Goal: Transaction & Acquisition: Purchase product/service

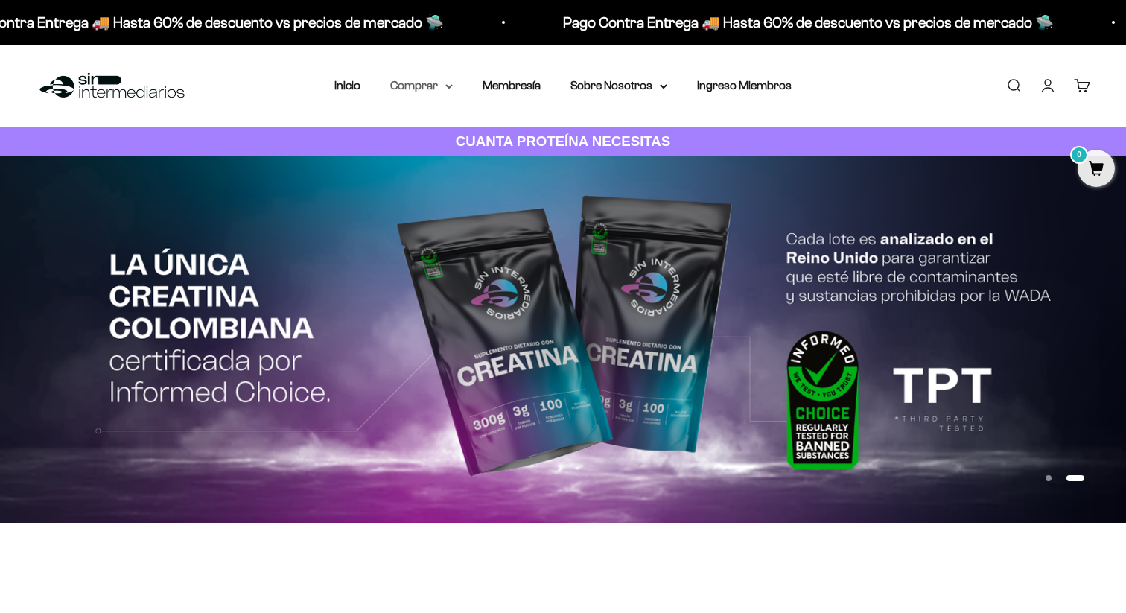
click at [432, 83] on summary "Comprar" at bounding box center [421, 85] width 63 height 19
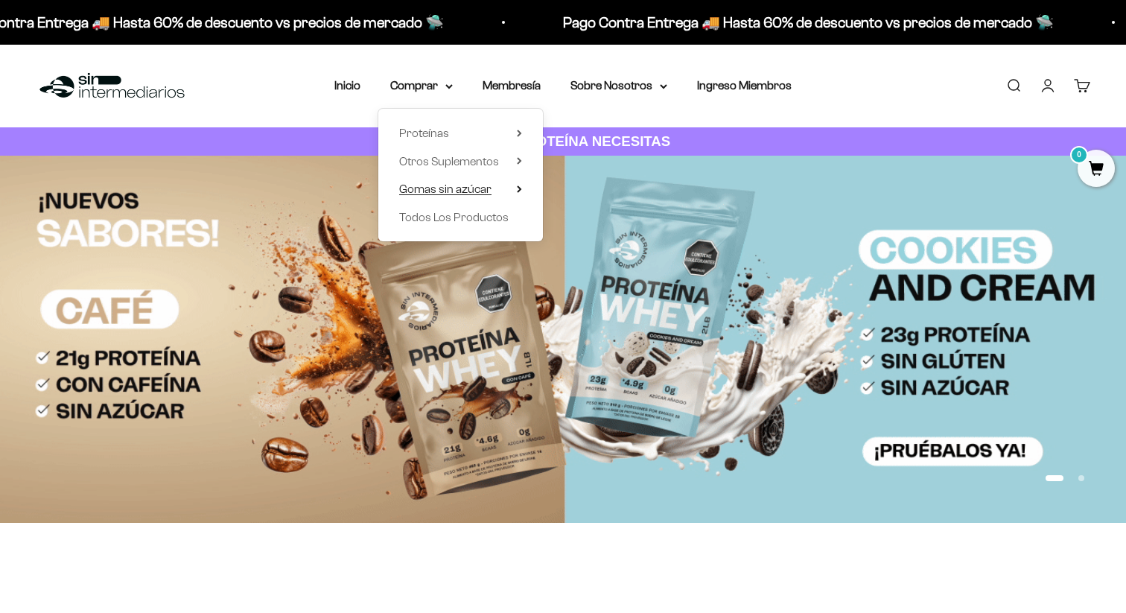
drag, startPoint x: 434, startPoint y: 133, endPoint x: 452, endPoint y: 187, distance: 56.8
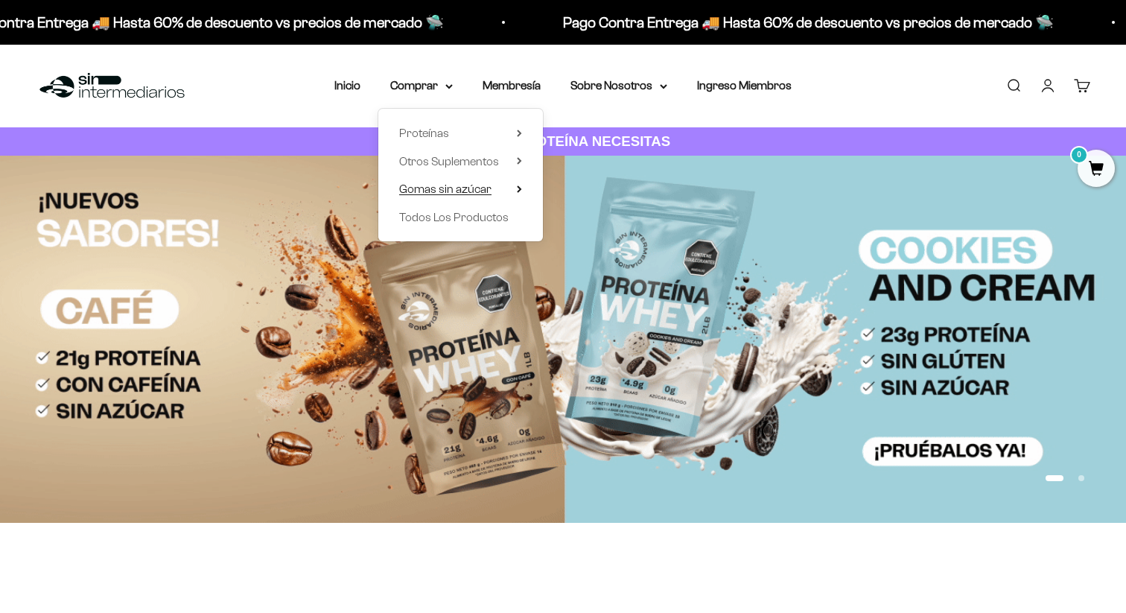
click at [0, 0] on ul "Proteínas Ver Todos Whey Iso Vegan Pancakes Pre-Entreno" at bounding box center [0, 0] width 0 height 0
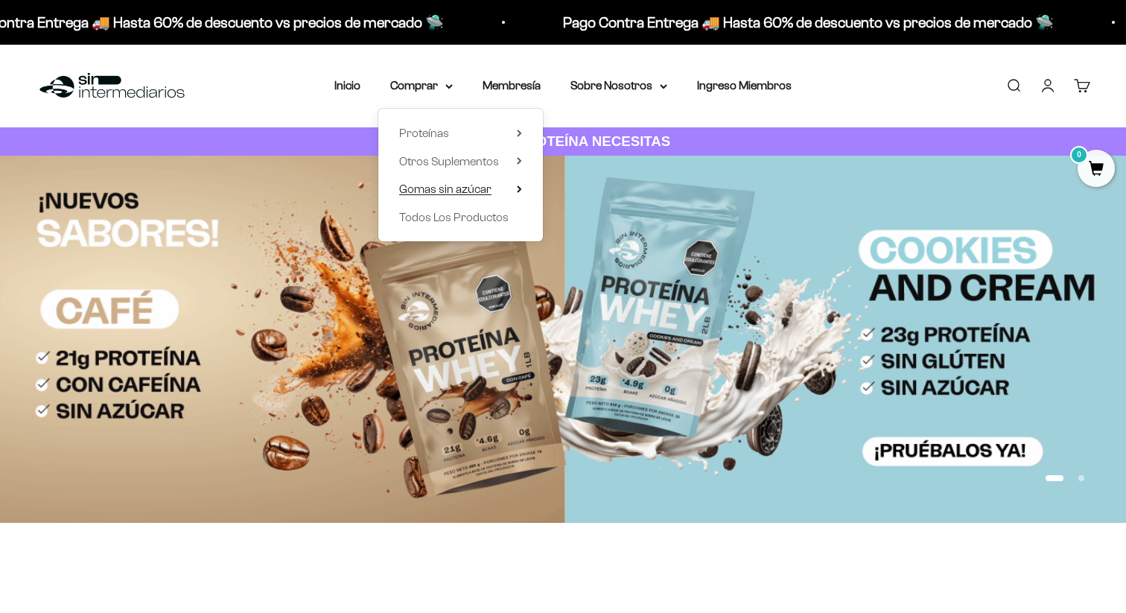
click at [452, 187] on span "Gomas sin azúcar" at bounding box center [445, 189] width 92 height 13
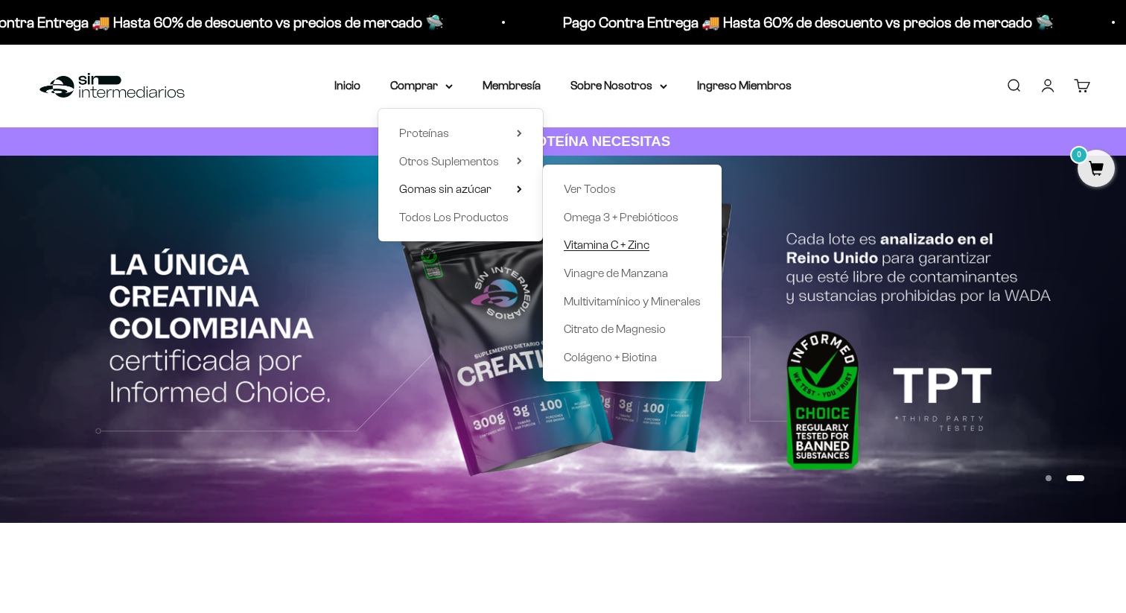
click at [604, 245] on span "Vitamina C + Zinc" at bounding box center [607, 244] width 86 height 13
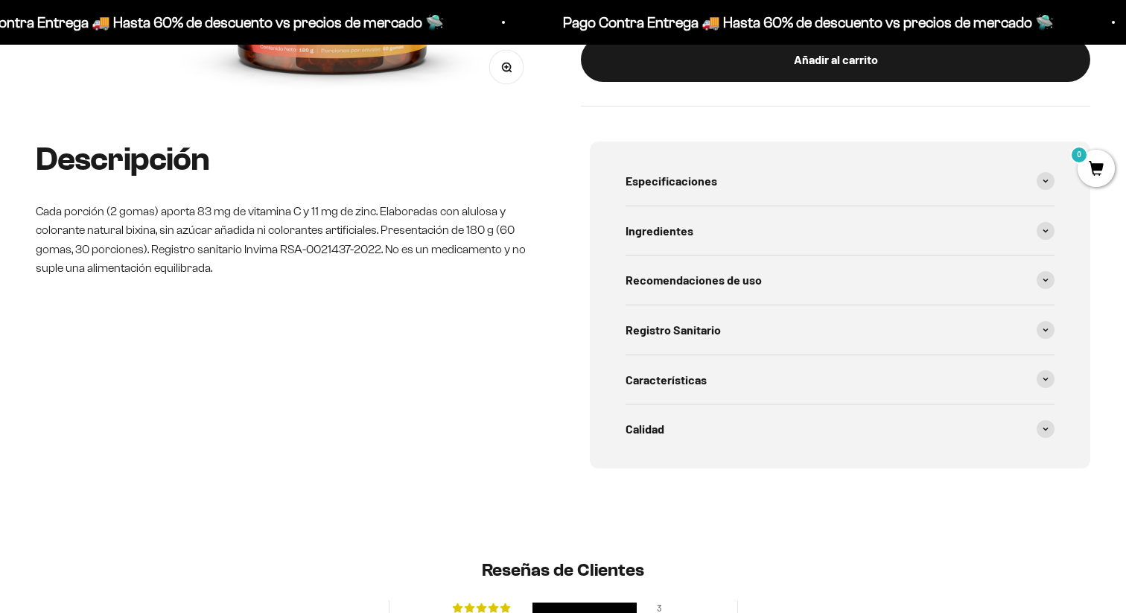
scroll to position [537, 0]
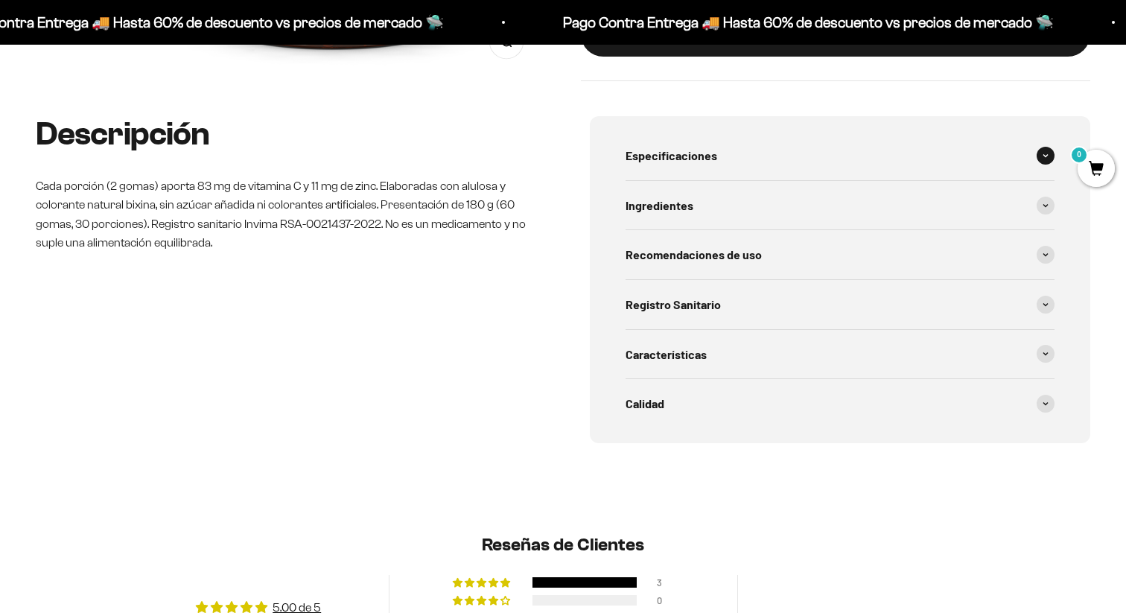
click at [736, 151] on div "Especificaciones" at bounding box center [840, 155] width 429 height 49
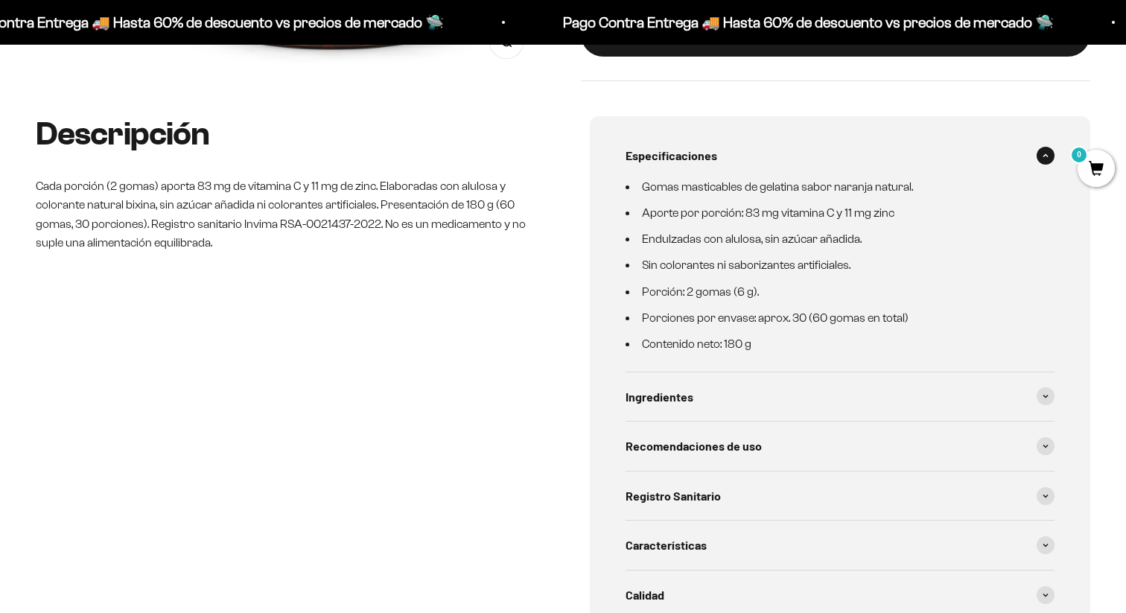
click at [736, 151] on div "Especificaciones" at bounding box center [840, 155] width 429 height 49
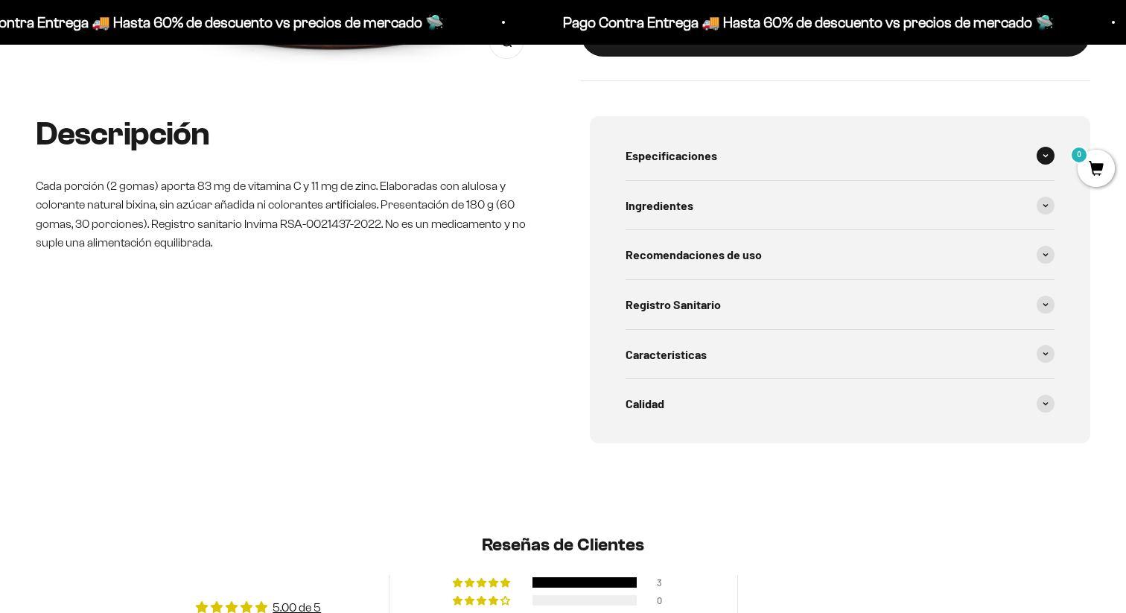
click at [736, 151] on div "Especificaciones" at bounding box center [840, 155] width 429 height 49
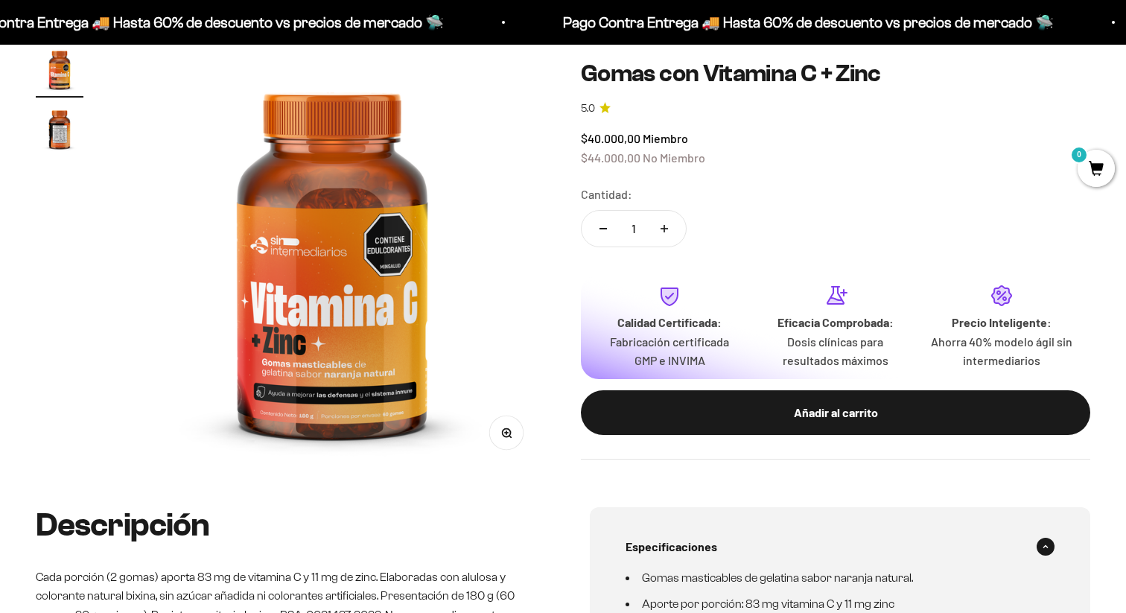
scroll to position [0, 0]
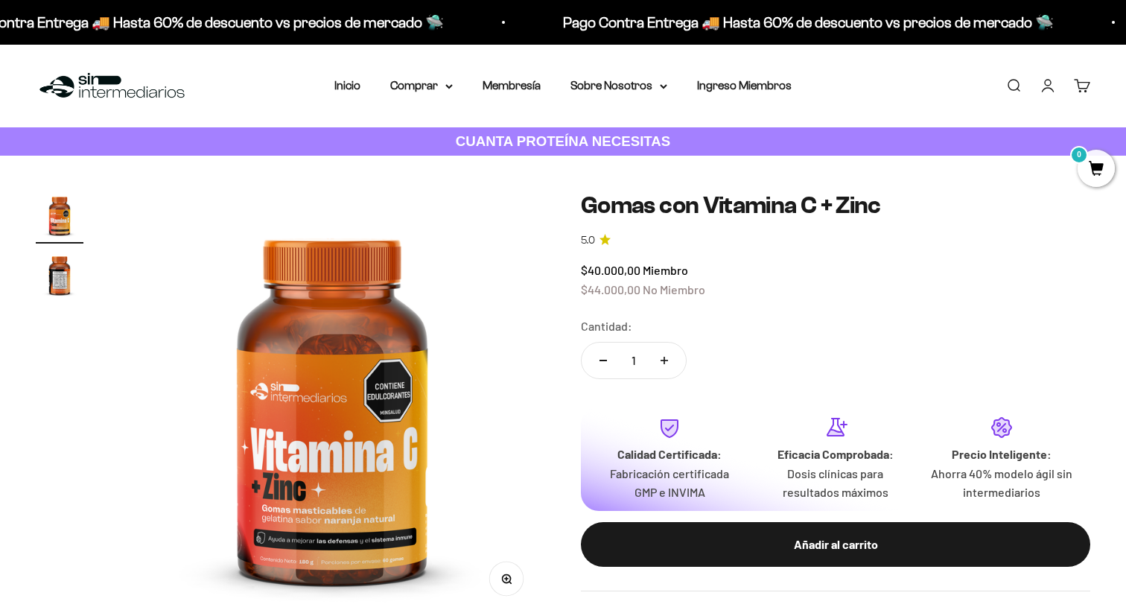
click at [458, 86] on nav "Inicio Comprar Proteínas Ver Todos Whey Iso Vegan" at bounding box center [563, 85] width 457 height 19
click at [434, 85] on summary "Comprar" at bounding box center [421, 85] width 63 height 19
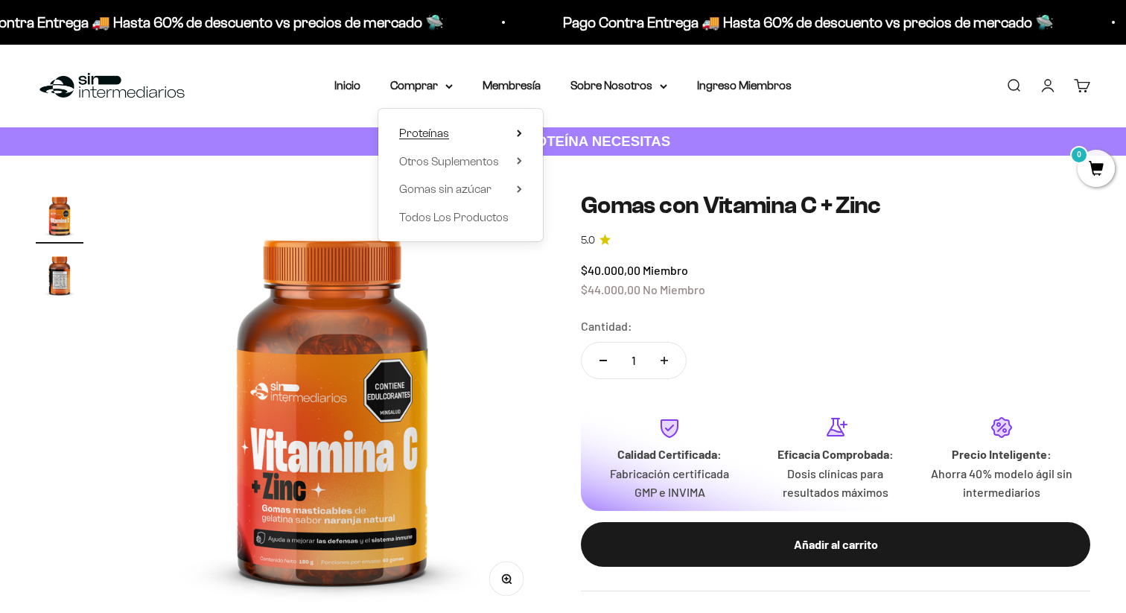
click at [444, 125] on span "Proteínas" at bounding box center [424, 133] width 50 height 19
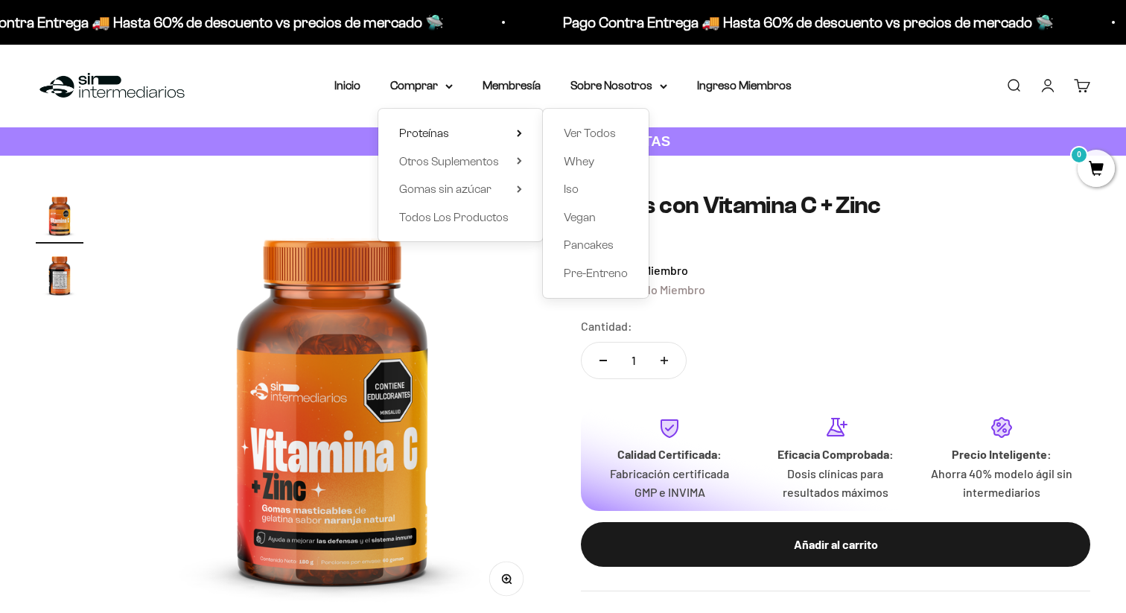
click at [587, 207] on div "Ver Todos Whey Iso Vegan Pancakes Pre-Entreno" at bounding box center [596, 203] width 106 height 189
click at [588, 220] on span "Vegan" at bounding box center [580, 217] width 32 height 13
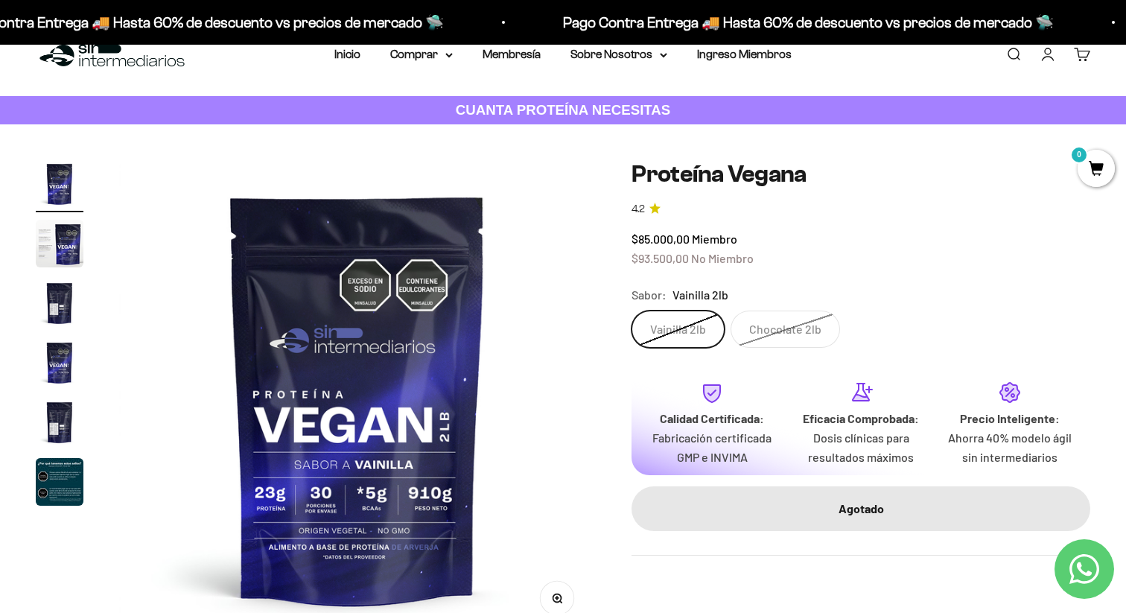
scroll to position [14, 0]
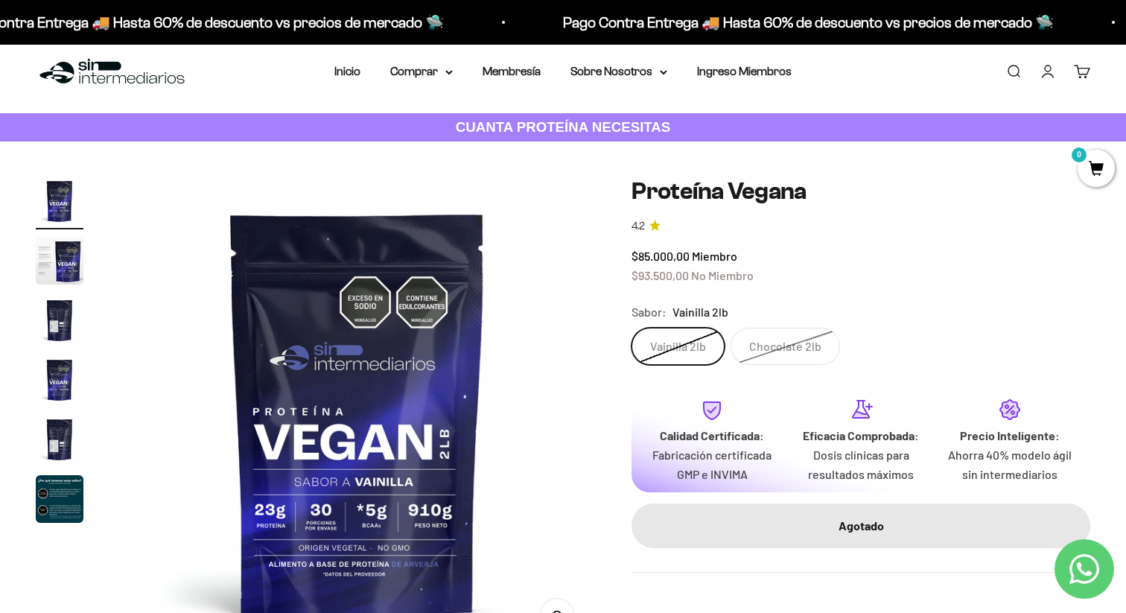
click at [685, 346] on label "Vainilla 2lb" at bounding box center [678, 346] width 93 height 37
click at [632, 328] on input "Vainilla 2lb" at bounding box center [631, 327] width 1 height 1
click at [766, 332] on label "Chocolate 2lb" at bounding box center [786, 346] width 110 height 37
click at [632, 328] on input "Chocolate 2lb" at bounding box center [631, 327] width 1 height 1
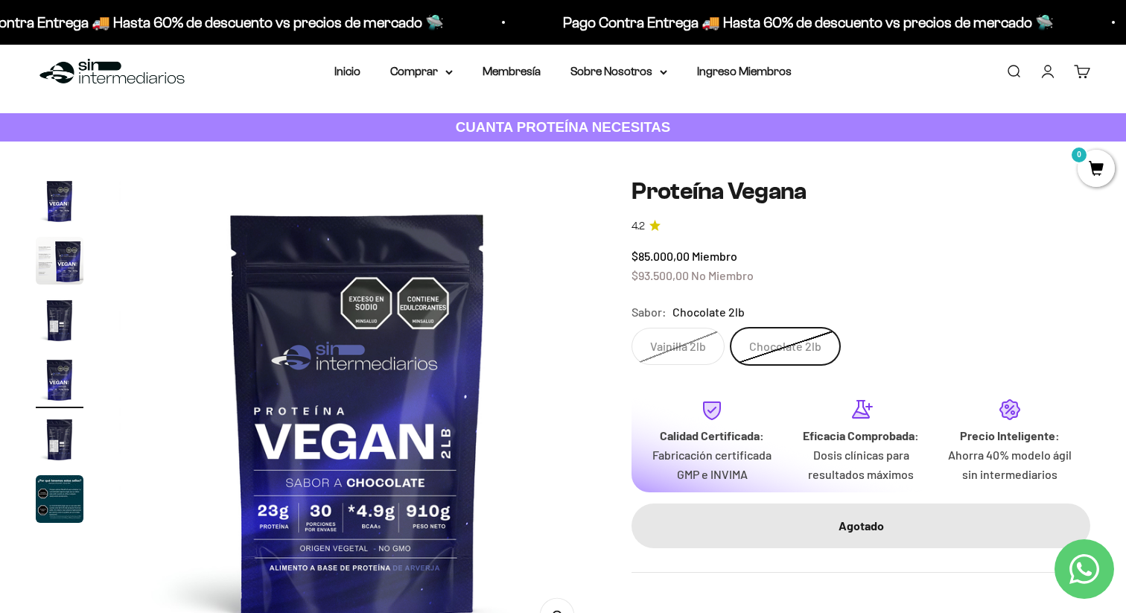
click at [712, 339] on label "Vainilla 2lb" at bounding box center [678, 346] width 93 height 37
click at [632, 328] on input "Vainilla 2lb" at bounding box center [631, 327] width 1 height 1
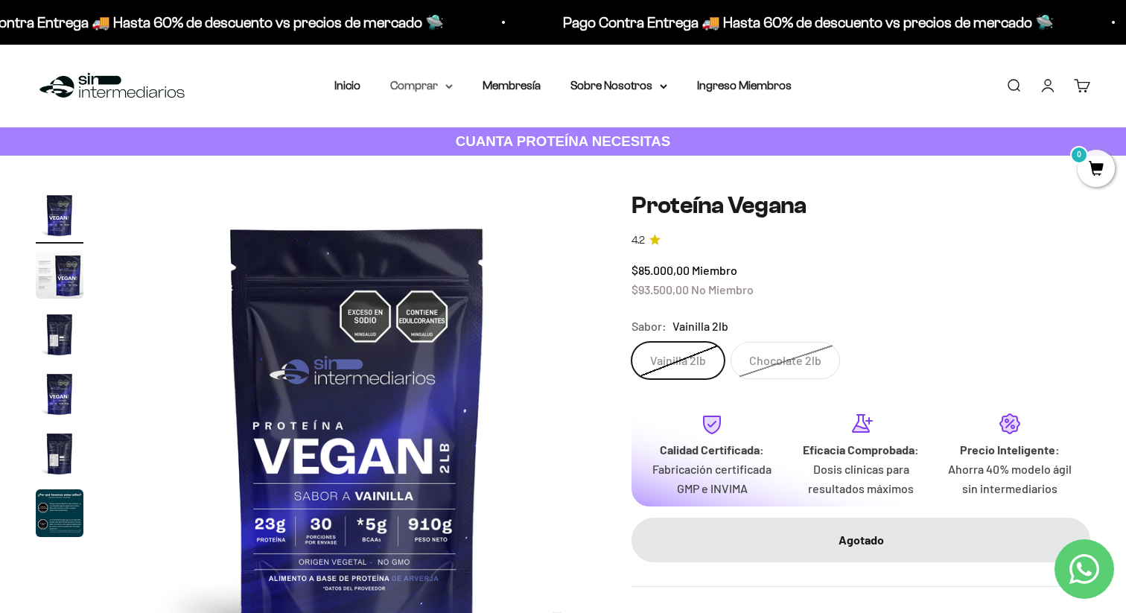
click at [434, 80] on summary "Comprar" at bounding box center [421, 85] width 63 height 19
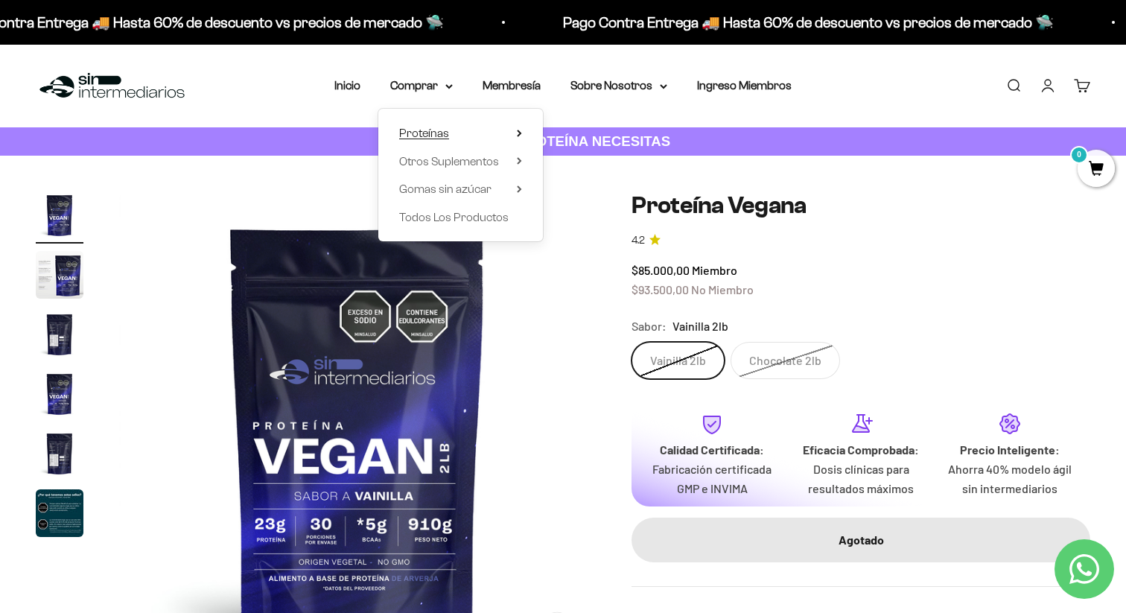
click at [434, 136] on span "Proteínas" at bounding box center [424, 133] width 50 height 13
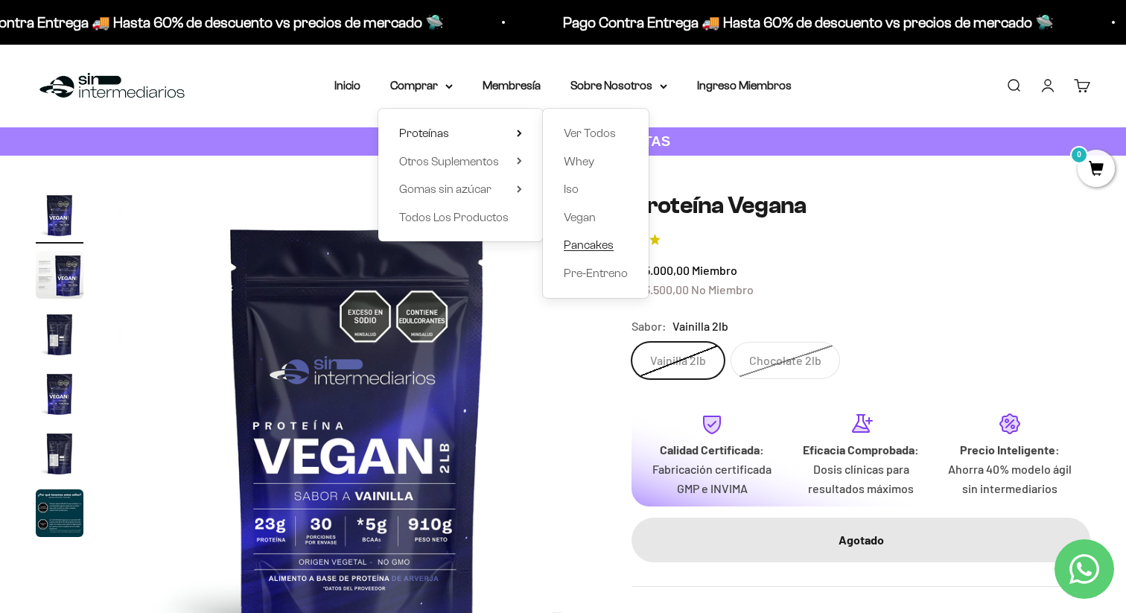
click at [594, 249] on span "Pancakes" at bounding box center [589, 244] width 50 height 13
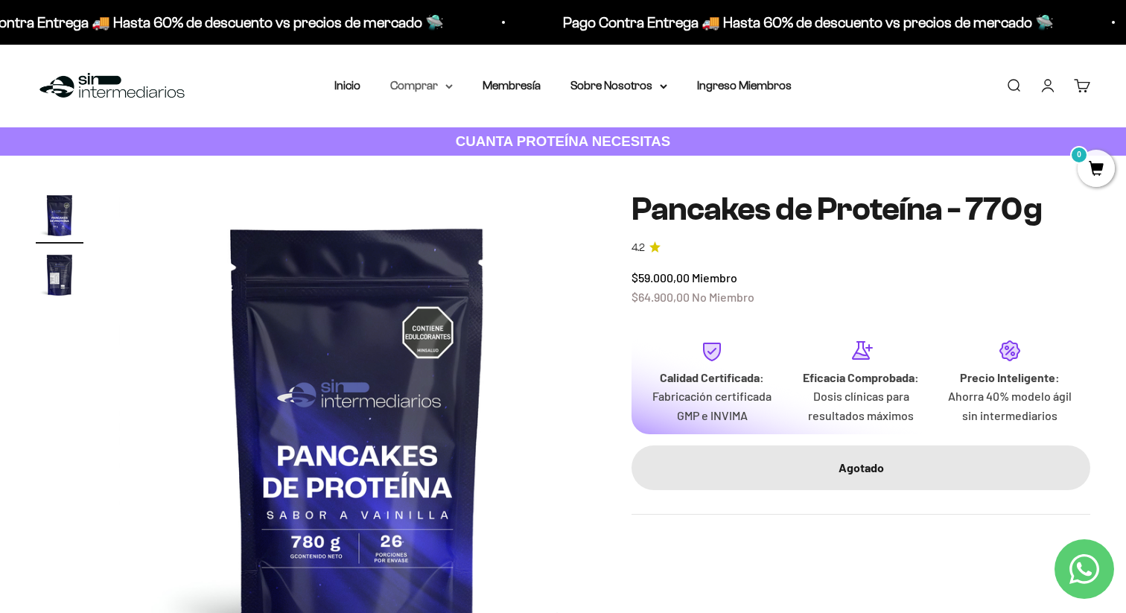
click at [419, 89] on summary "Comprar" at bounding box center [421, 85] width 63 height 19
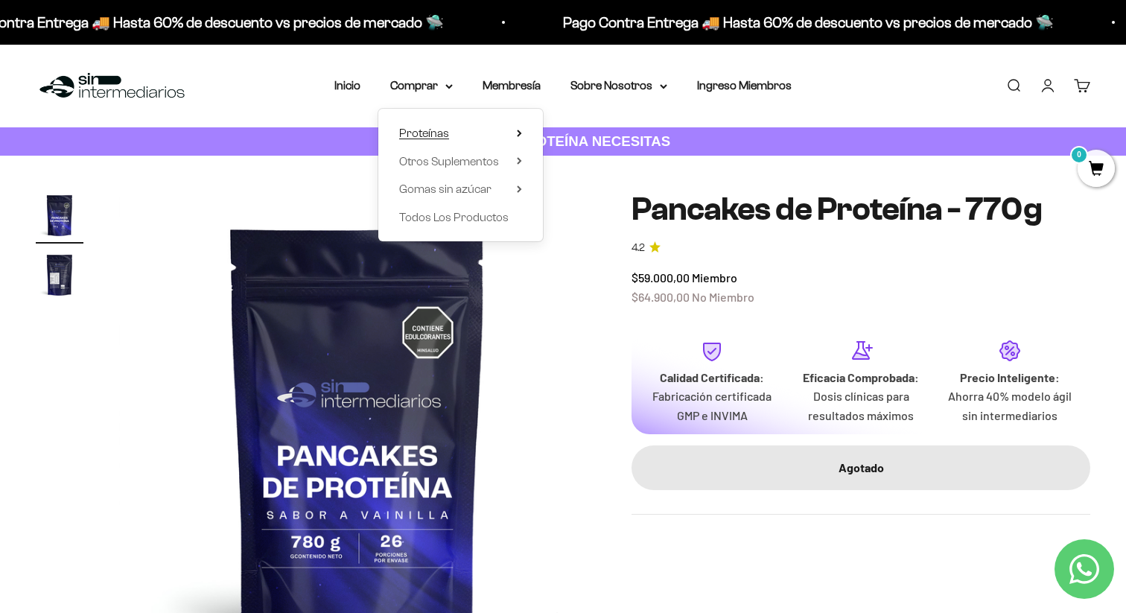
click at [464, 135] on summary "Proteínas" at bounding box center [460, 133] width 123 height 19
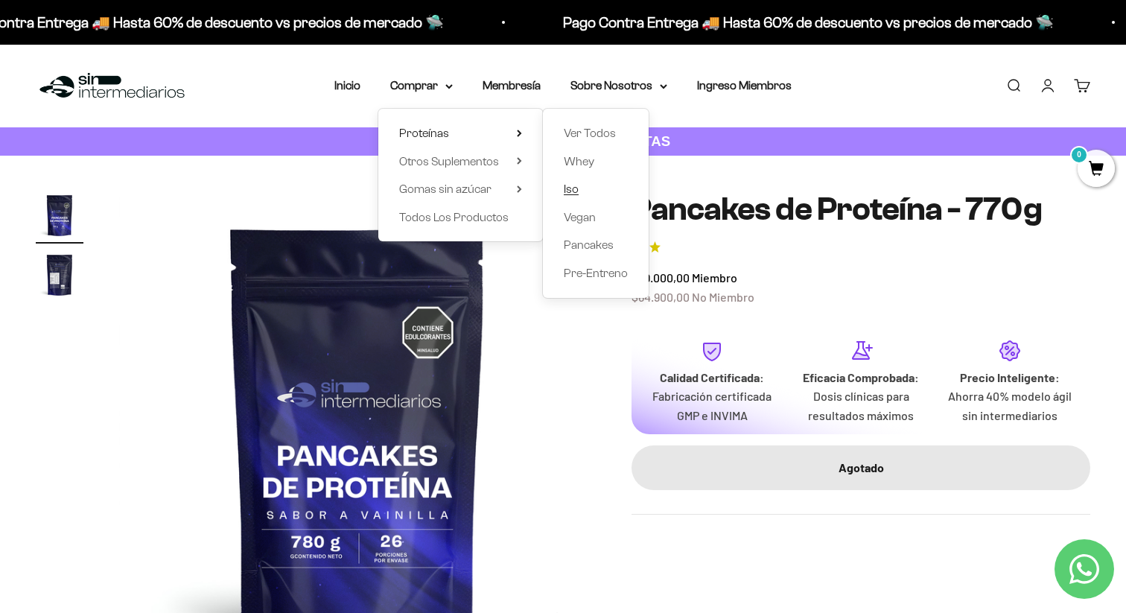
click at [577, 186] on span "Iso" at bounding box center [571, 189] width 15 height 13
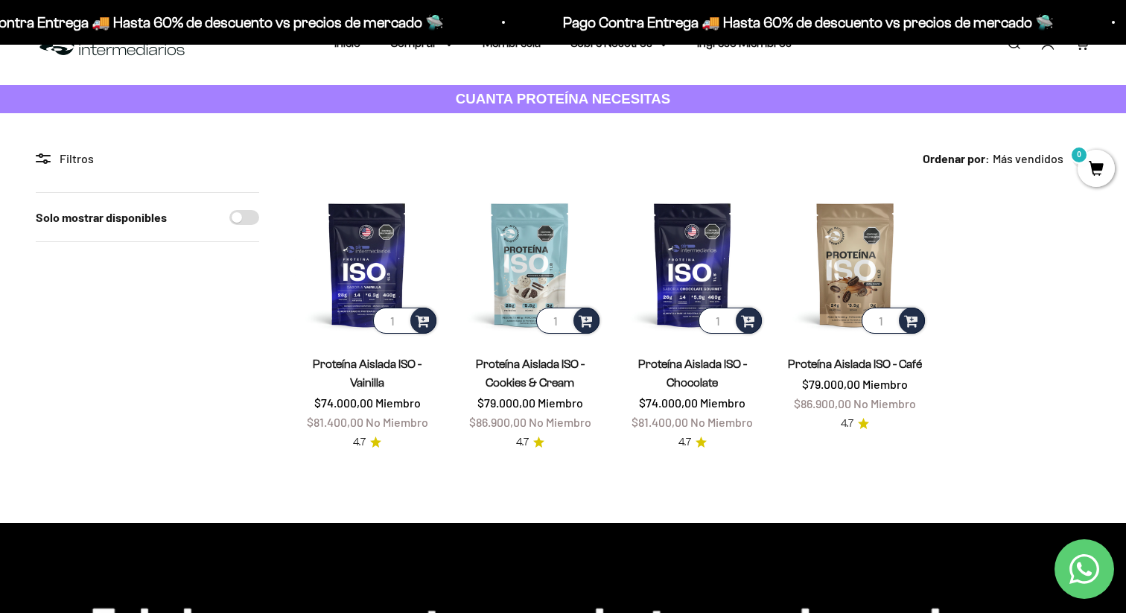
scroll to position [50, 0]
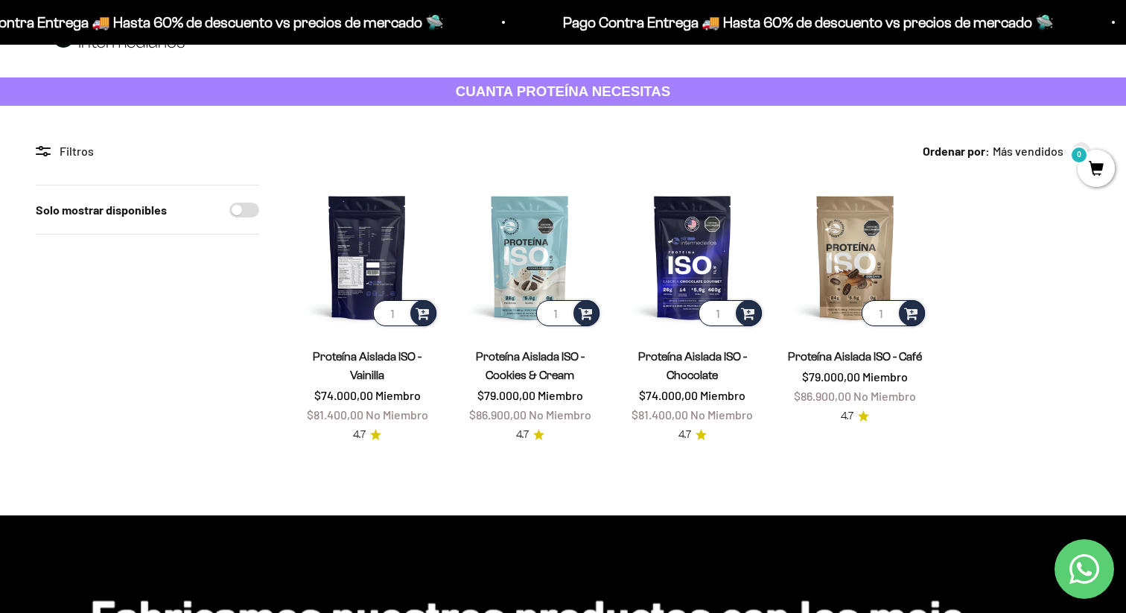
click at [359, 256] on img at bounding box center [367, 257] width 145 height 145
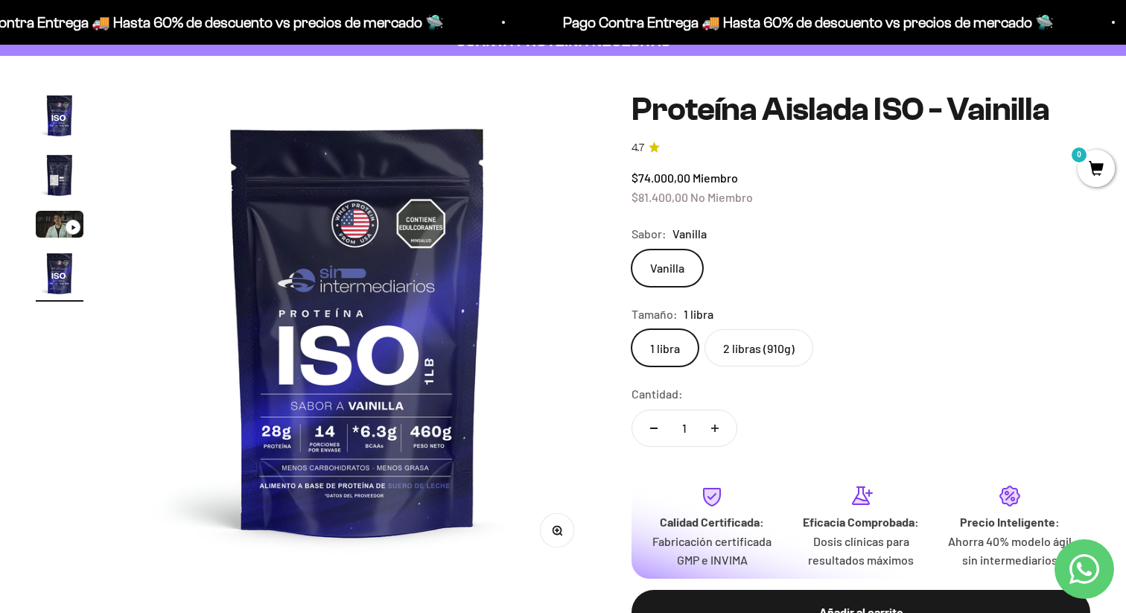
scroll to position [107, 0]
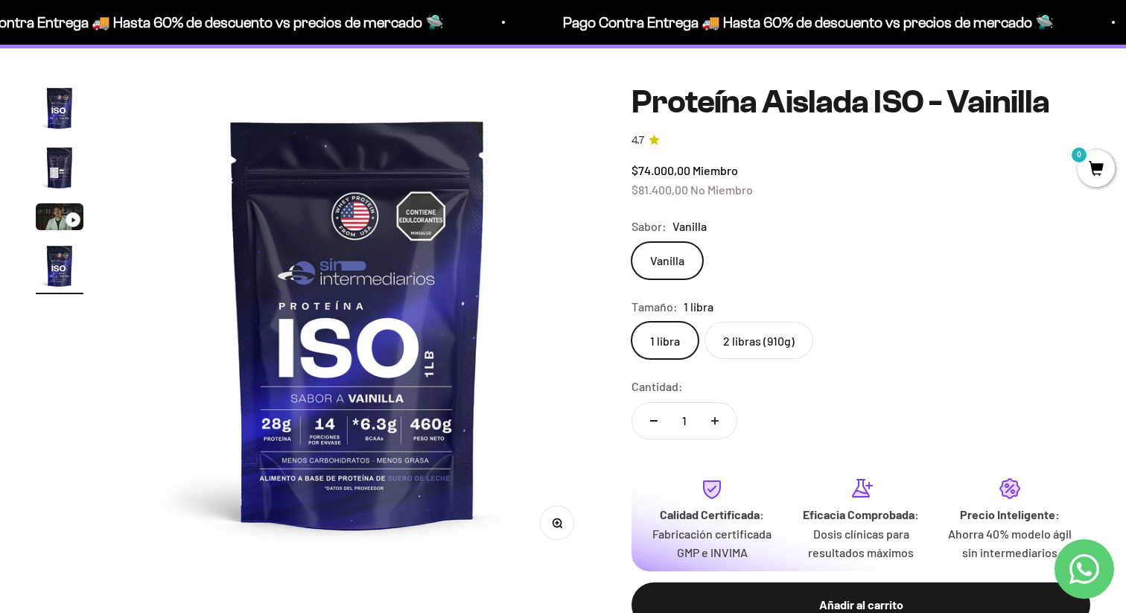
click at [770, 340] on label "2 libras (910g)" at bounding box center [759, 340] width 109 height 37
click at [632, 322] on input "2 libras (910g)" at bounding box center [631, 321] width 1 height 1
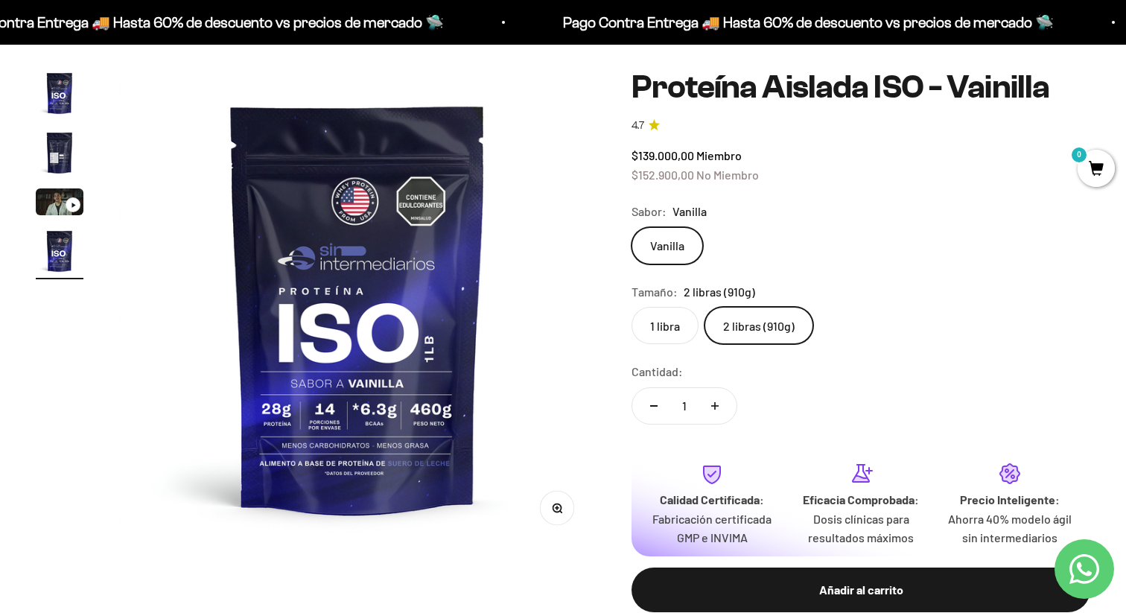
scroll to position [124, 0]
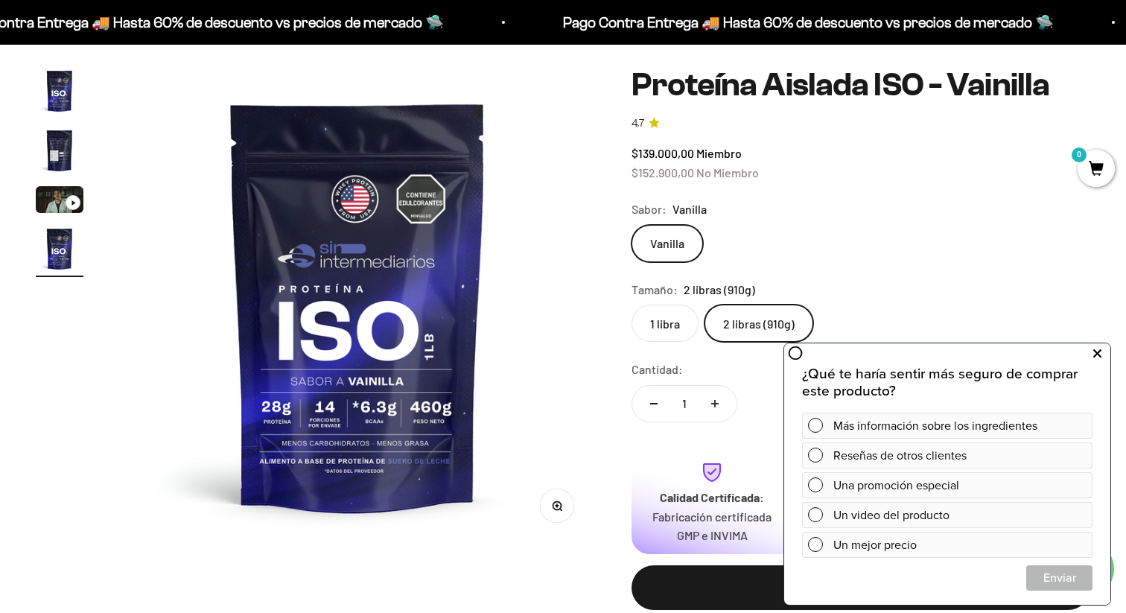
click at [1100, 353] on icon at bounding box center [1098, 353] width 8 height 19
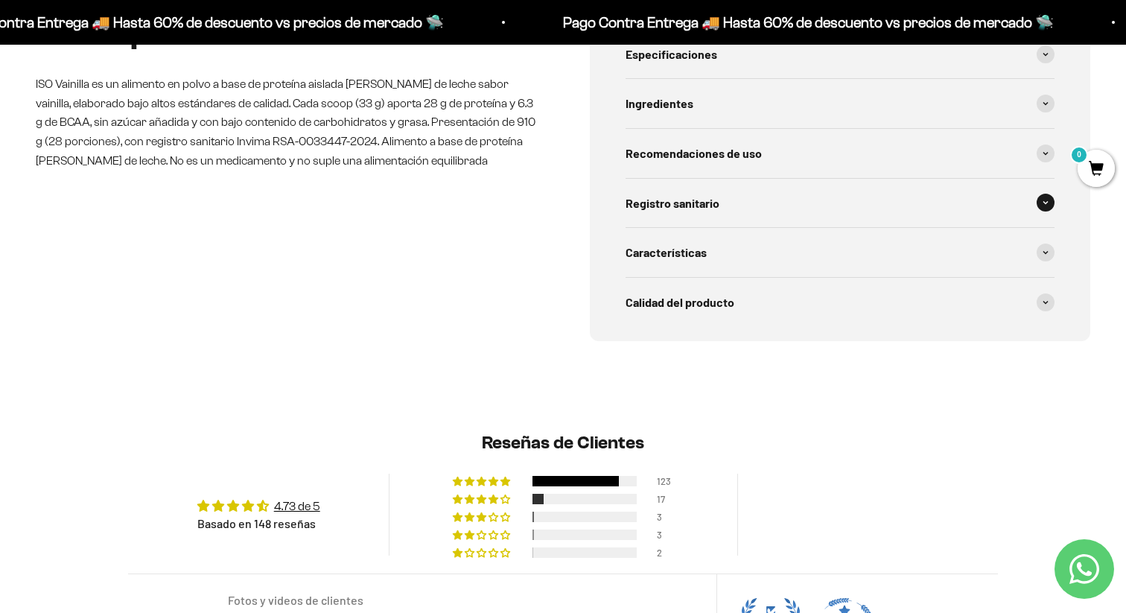
scroll to position [800, 0]
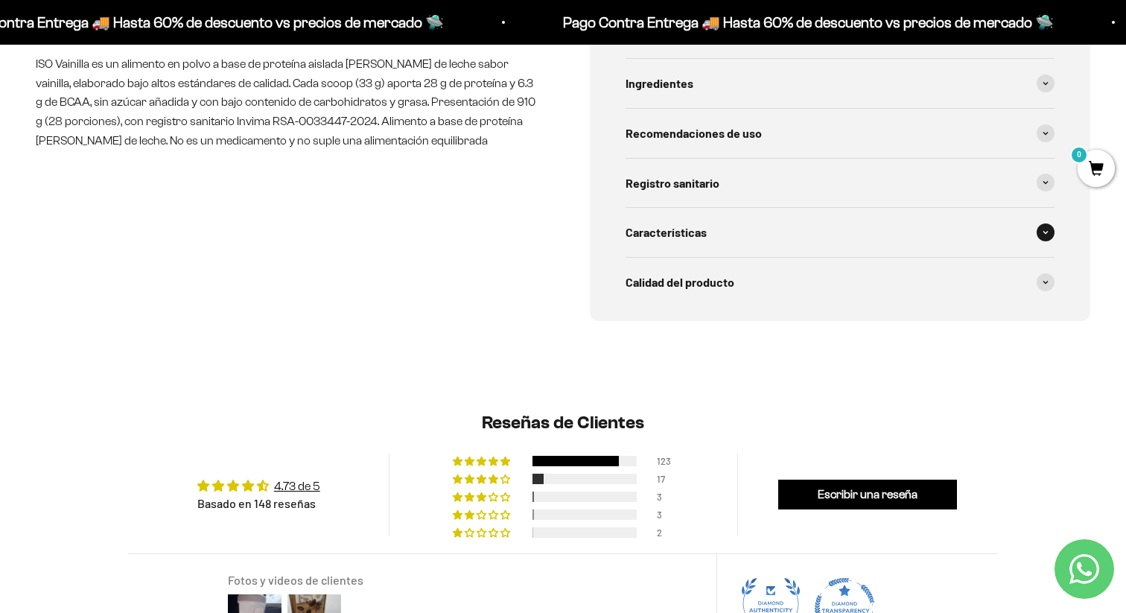
click at [719, 247] on div "Características" at bounding box center [840, 232] width 429 height 49
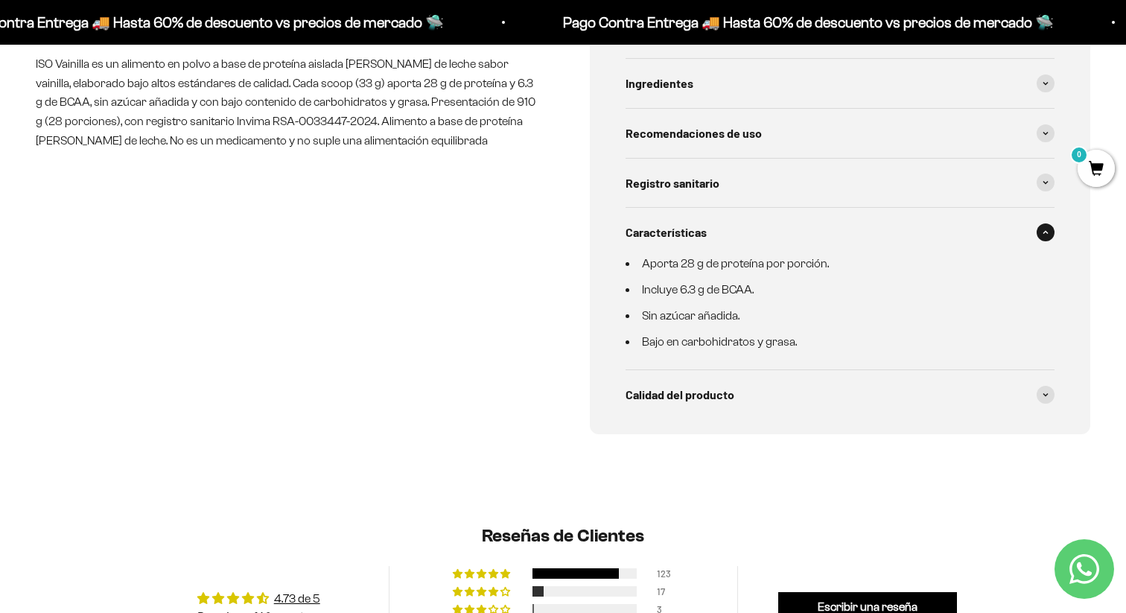
click at [719, 247] on div "Características" at bounding box center [840, 232] width 429 height 49
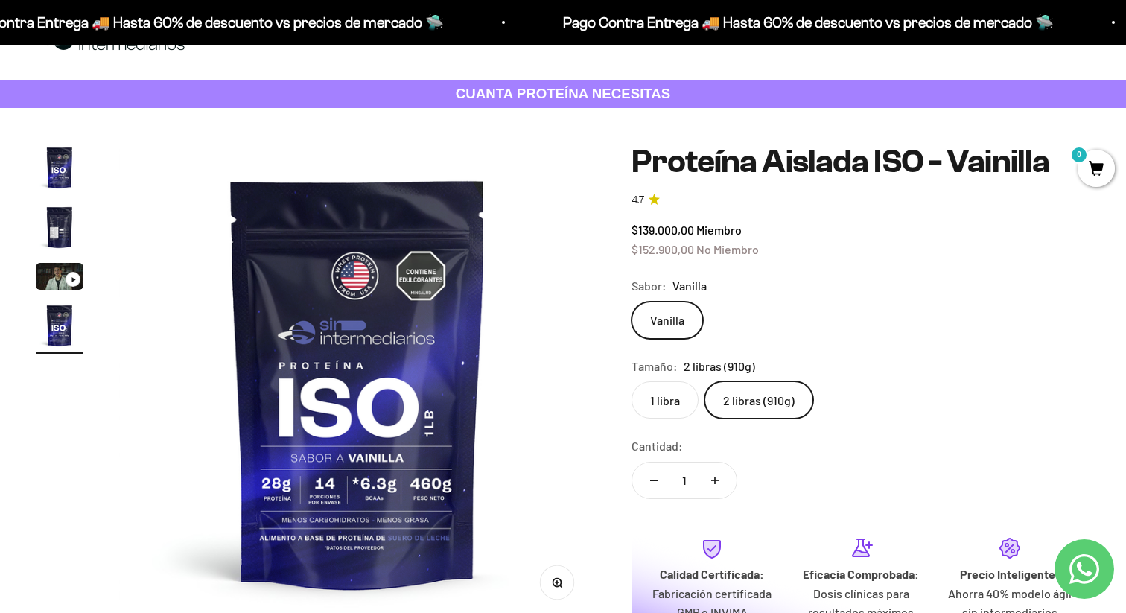
scroll to position [70, 0]
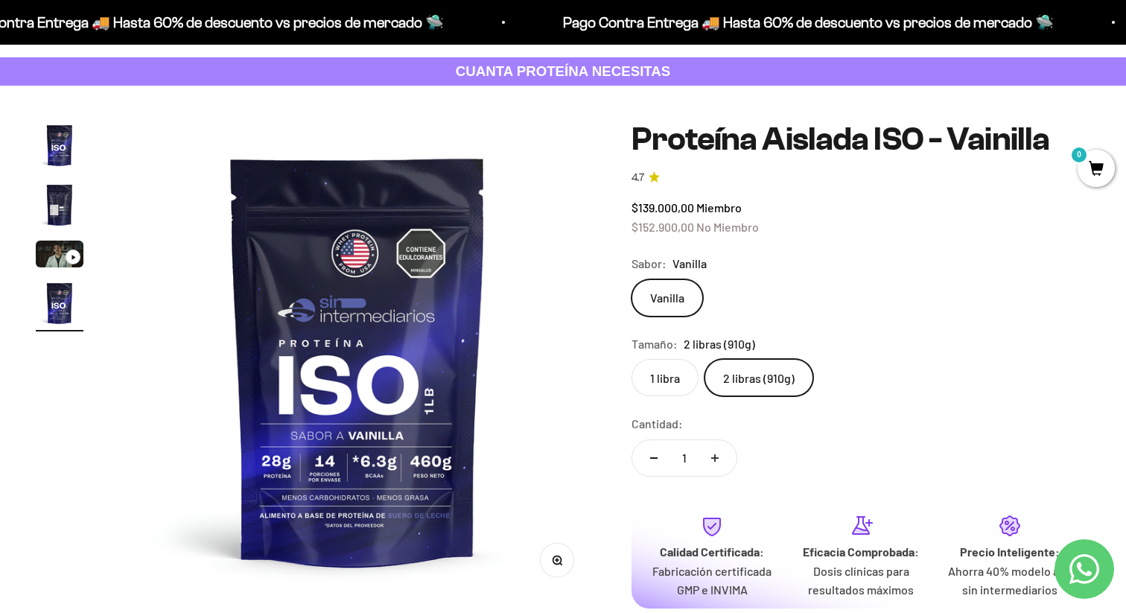
click at [705, 455] on button "Aumentar cantidad" at bounding box center [715, 458] width 43 height 36
type input "2"
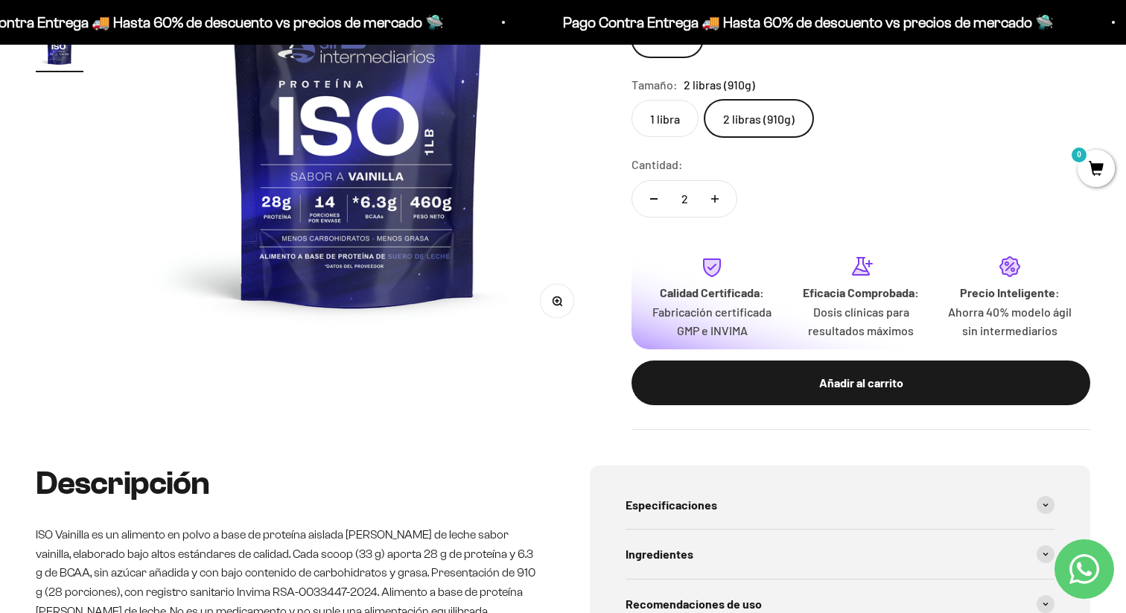
scroll to position [328, 0]
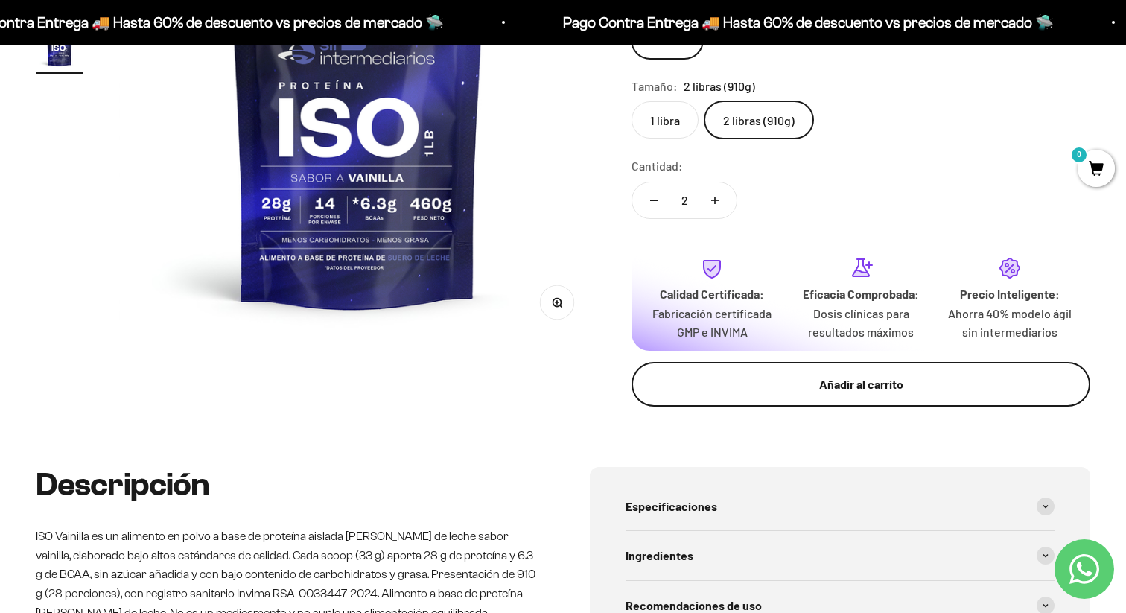
click at [815, 399] on button "Añadir al carrito" at bounding box center [861, 384] width 459 height 45
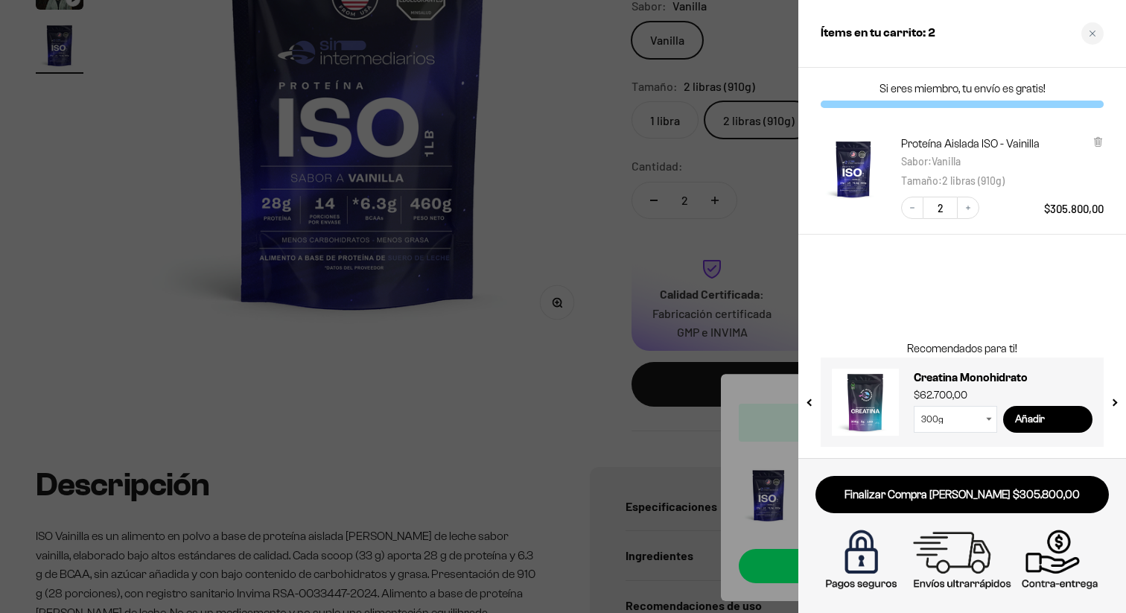
drag, startPoint x: 920, startPoint y: 487, endPoint x: 844, endPoint y: 380, distance: 131.5
click at [852, 398] on div "Ítems en tu carrito: 2 Si eres miembro, tu envío es gratis! Proteína Aislada IS…" at bounding box center [963, 306] width 328 height 613
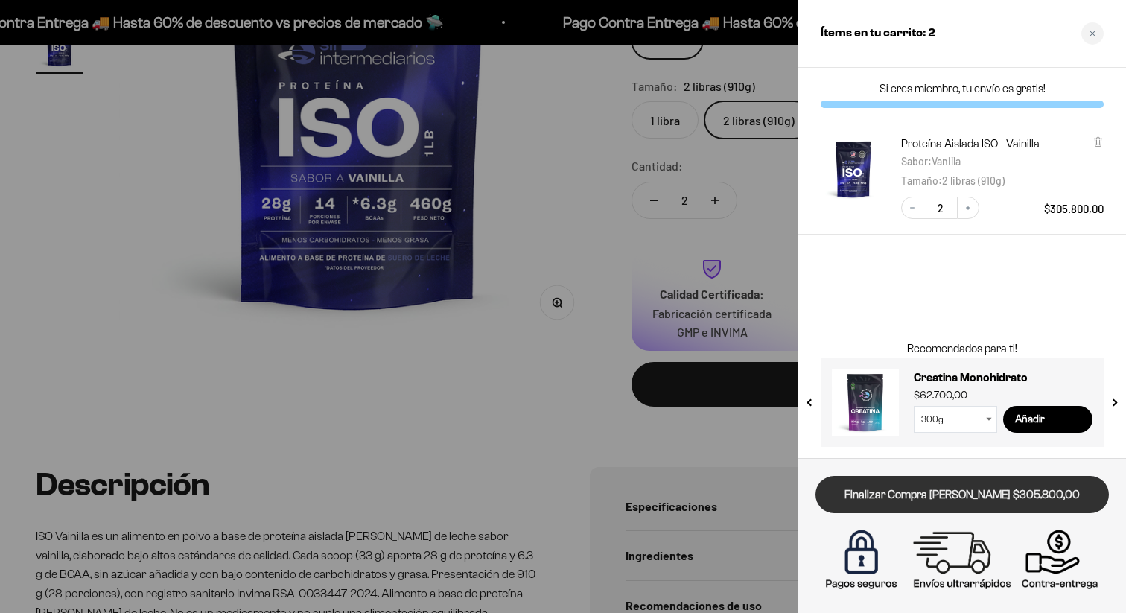
click at [957, 491] on link "Finalizar Compra [PERSON_NAME] $305.800,00" at bounding box center [963, 495] width 294 height 38
